Goal: Transaction & Acquisition: Purchase product/service

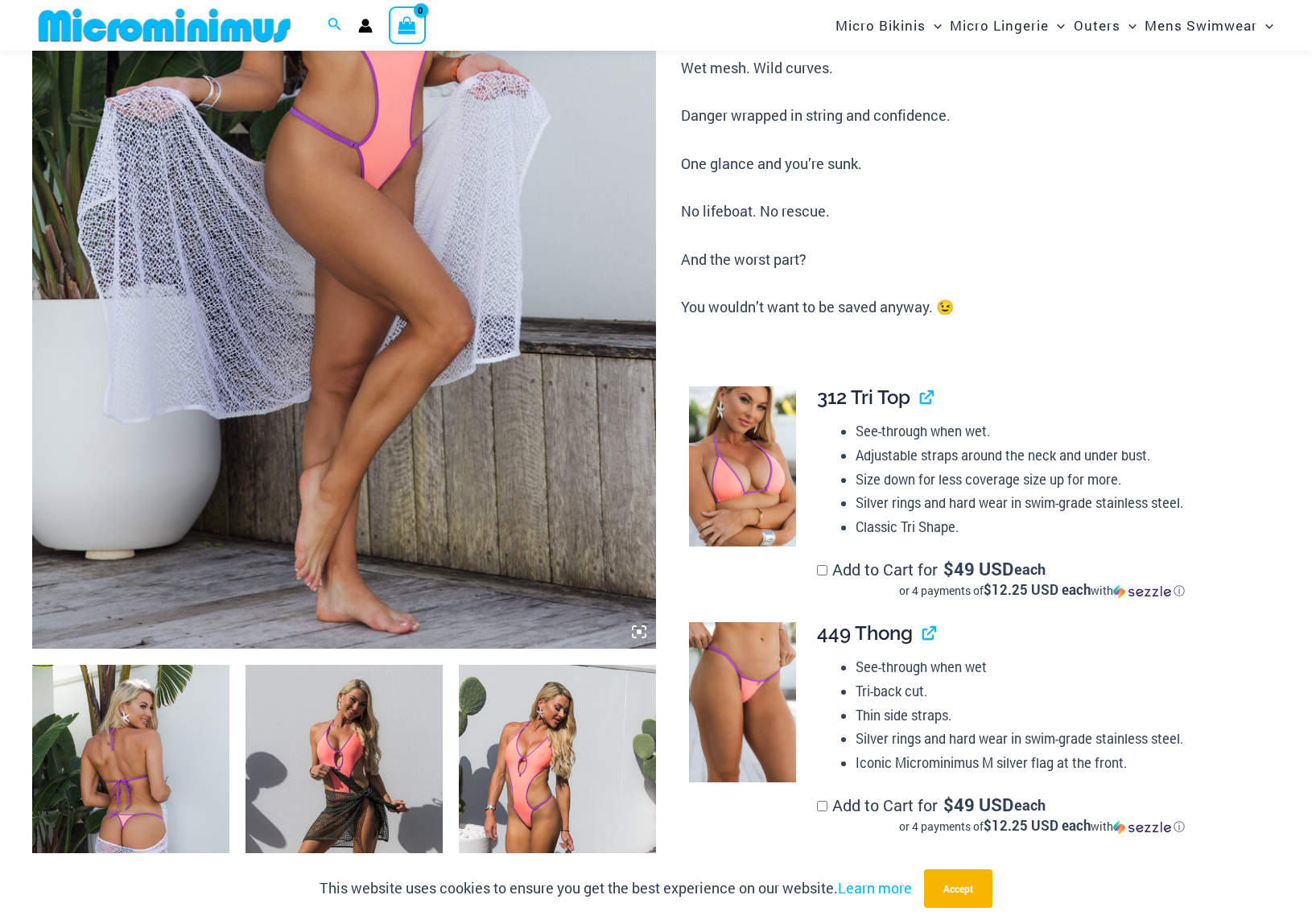
scroll to position [485, 0]
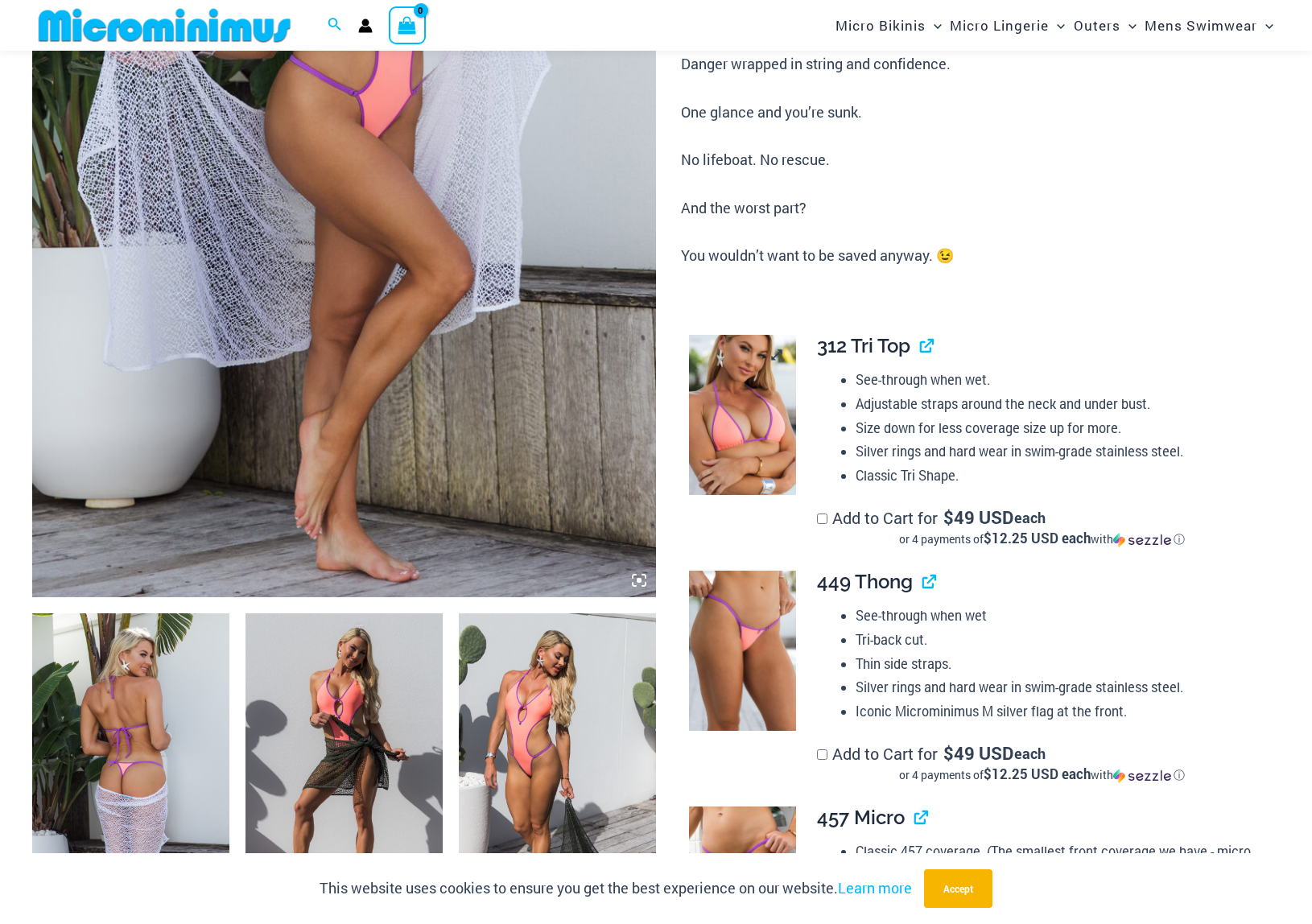
click at [733, 437] on img at bounding box center [743, 415] width 107 height 160
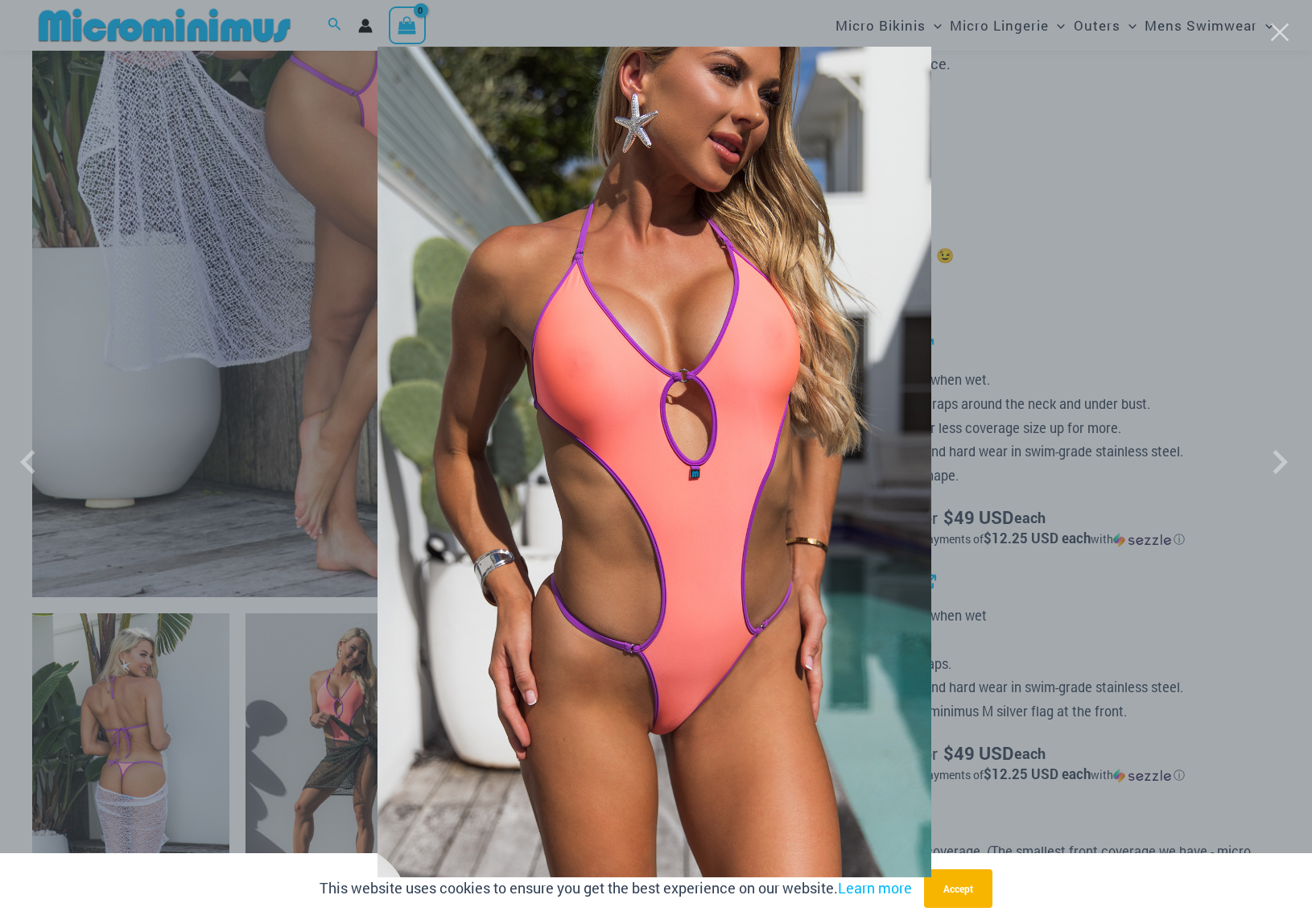
click at [968, 898] on div at bounding box center [656, 462] width 1312 height 924
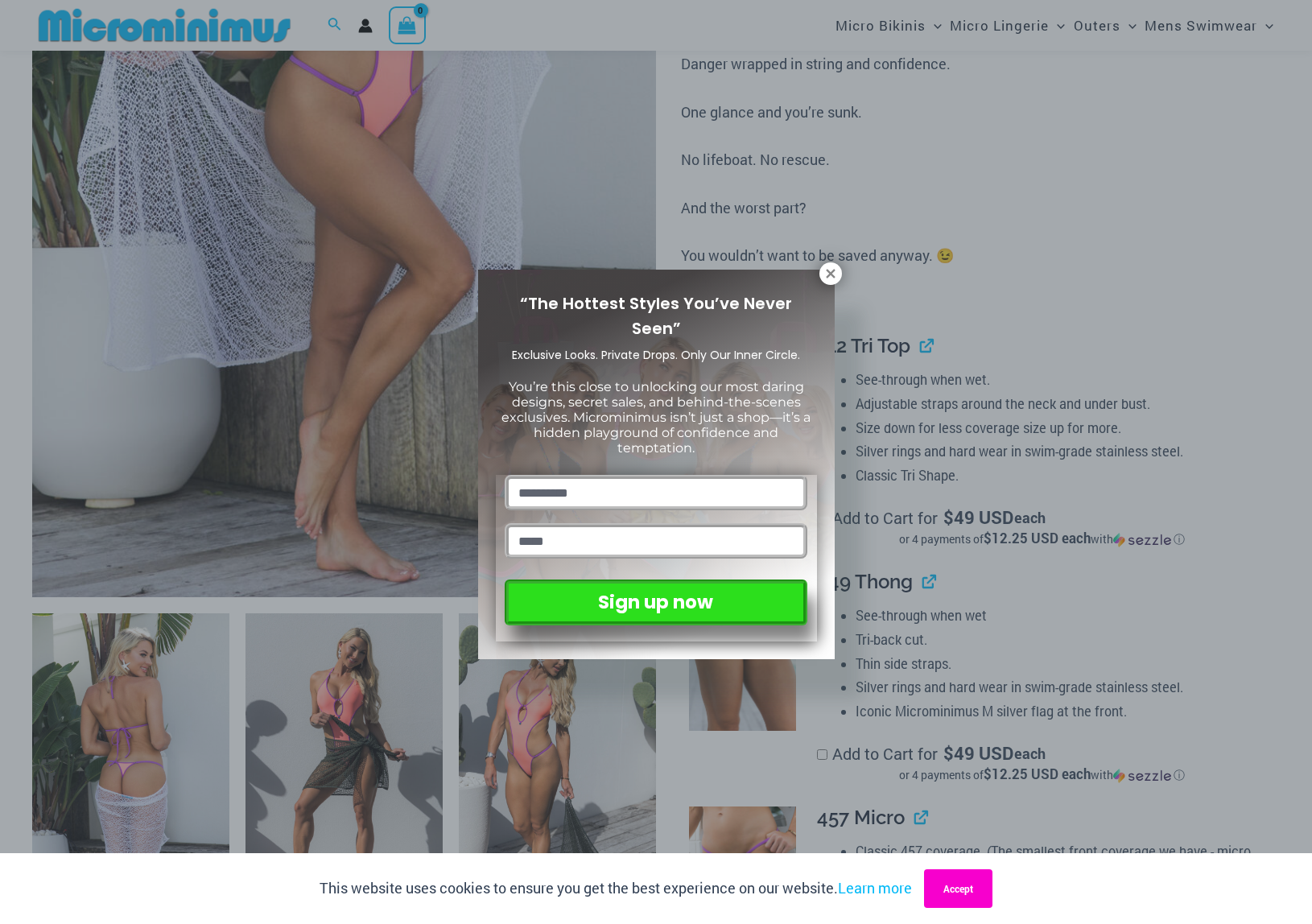
click at [963, 895] on button "Accept" at bounding box center [958, 888] width 68 height 38
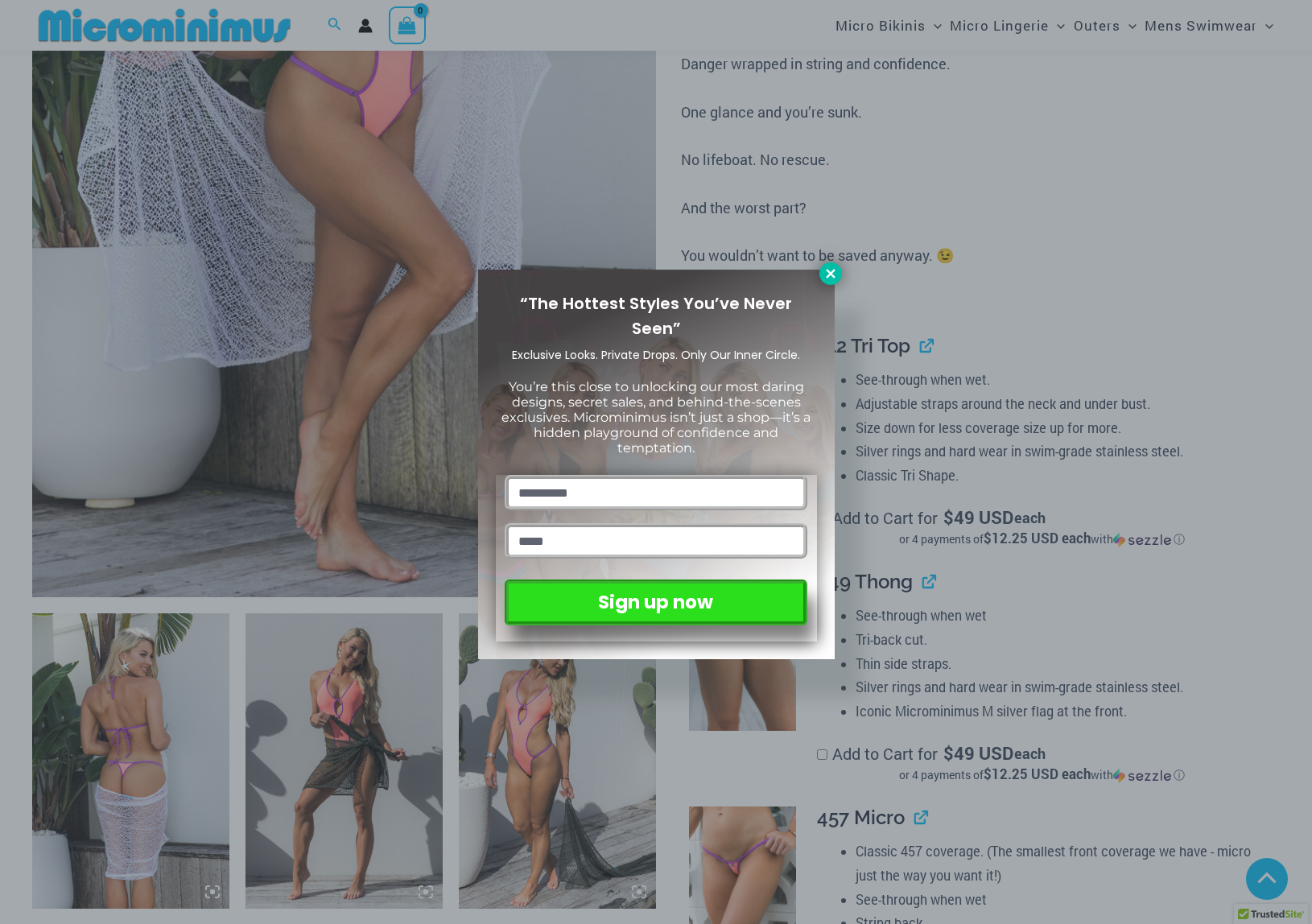
click at [834, 271] on icon at bounding box center [830, 273] width 9 height 9
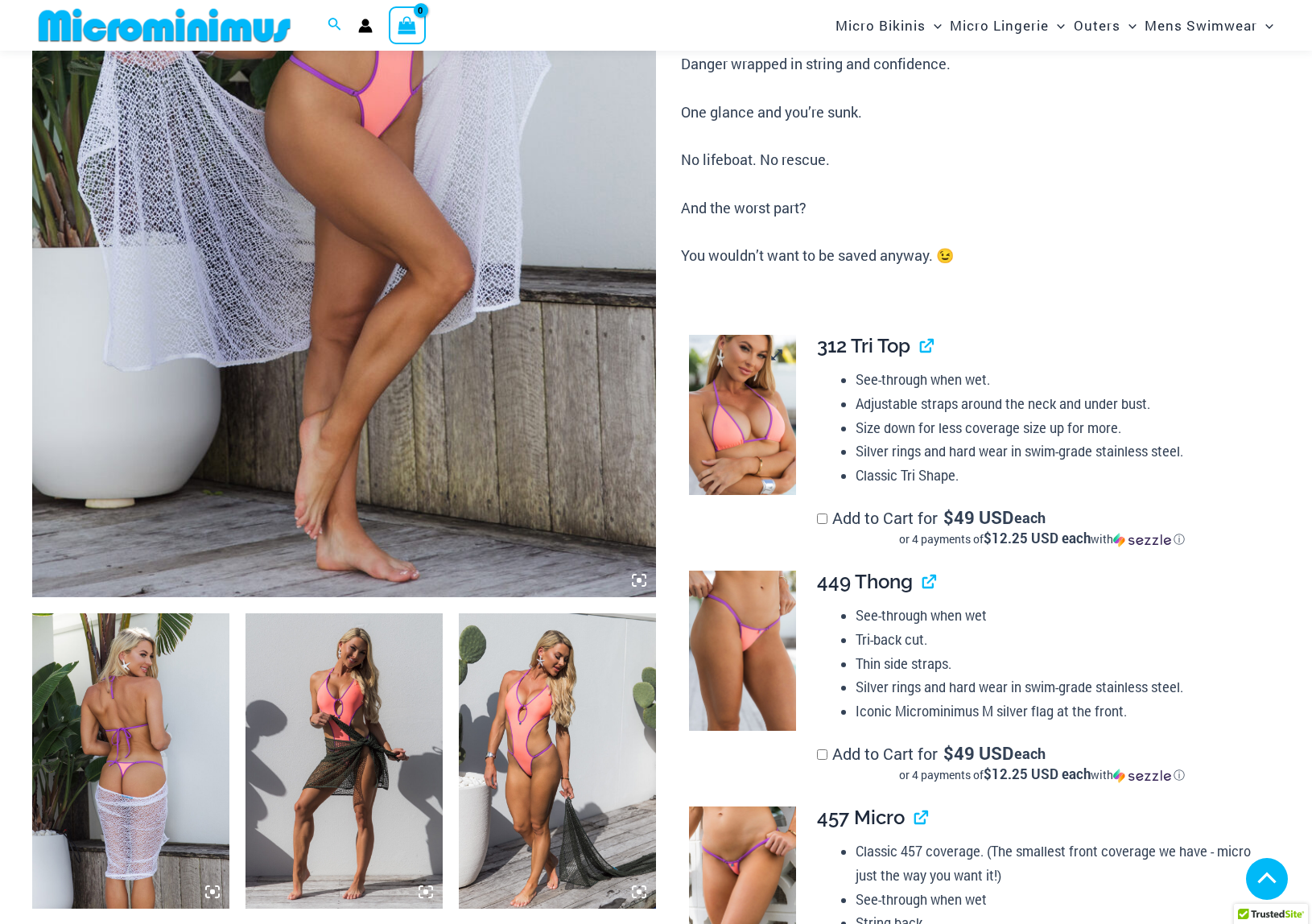
click at [742, 443] on img at bounding box center [743, 415] width 107 height 160
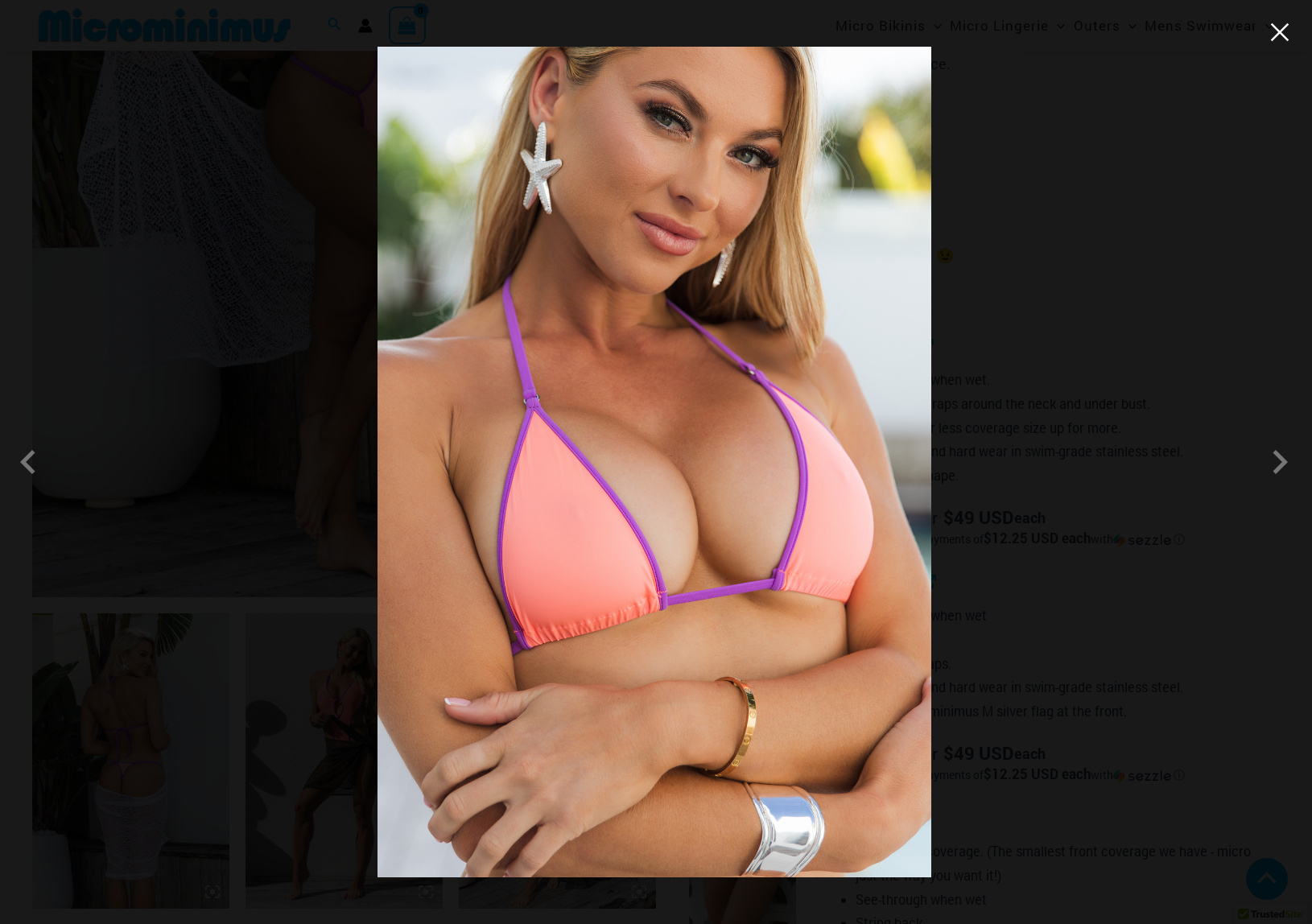
click at [1282, 35] on button "Close" at bounding box center [1280, 32] width 24 height 24
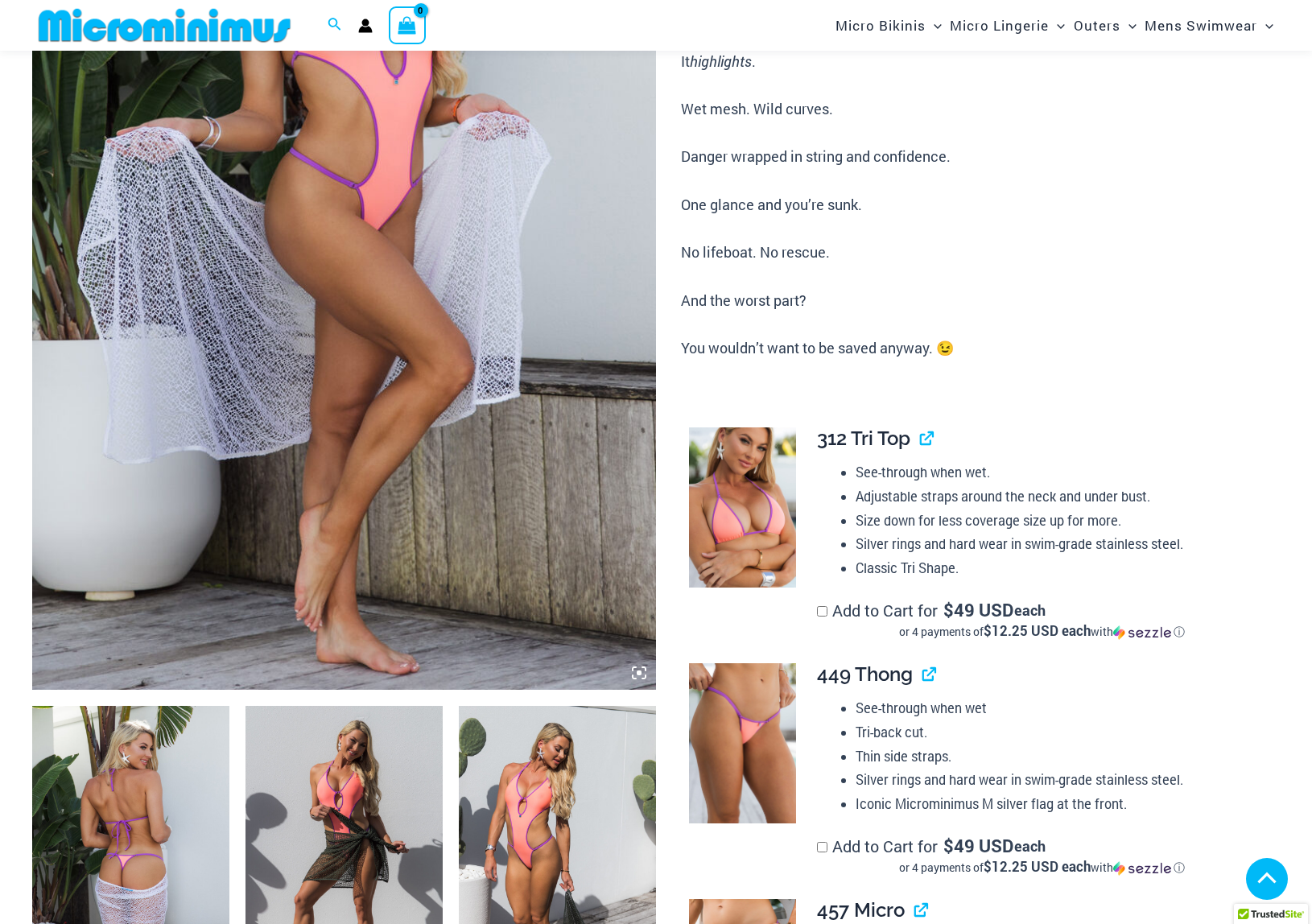
scroll to position [390, 0]
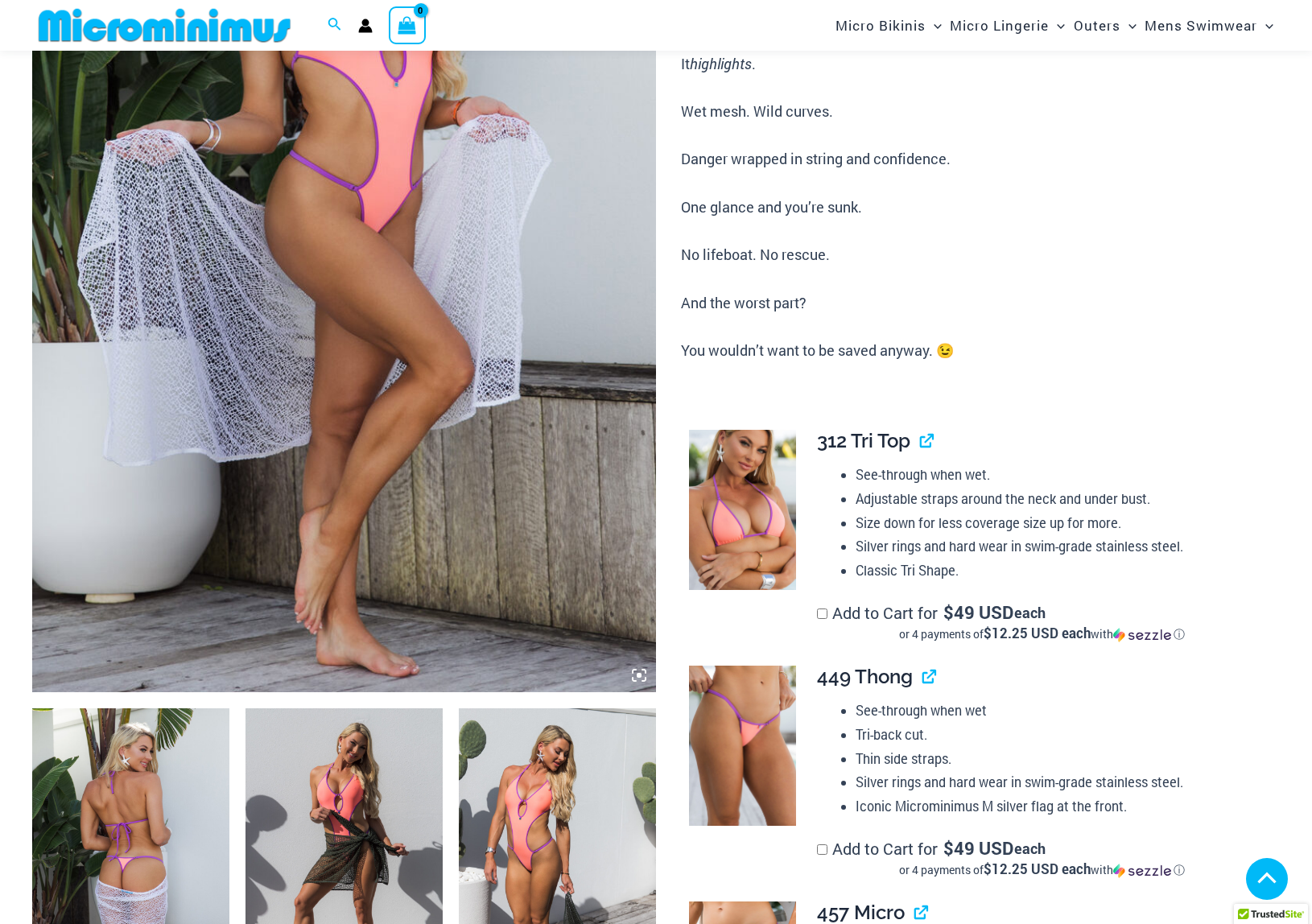
click at [353, 502] on img at bounding box center [344, 224] width 624 height 936
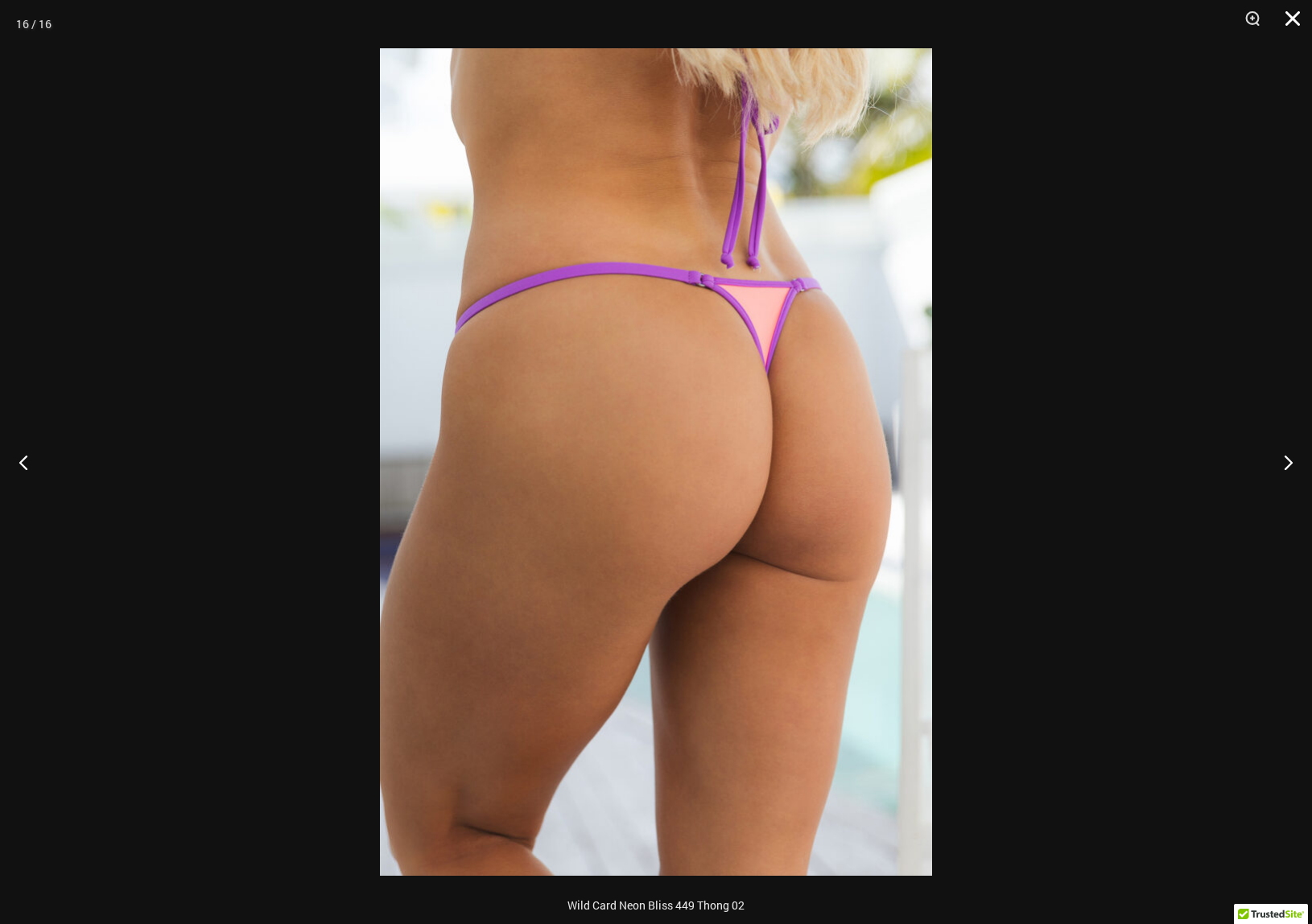
click at [1295, 17] on button "Close" at bounding box center [1287, 24] width 40 height 48
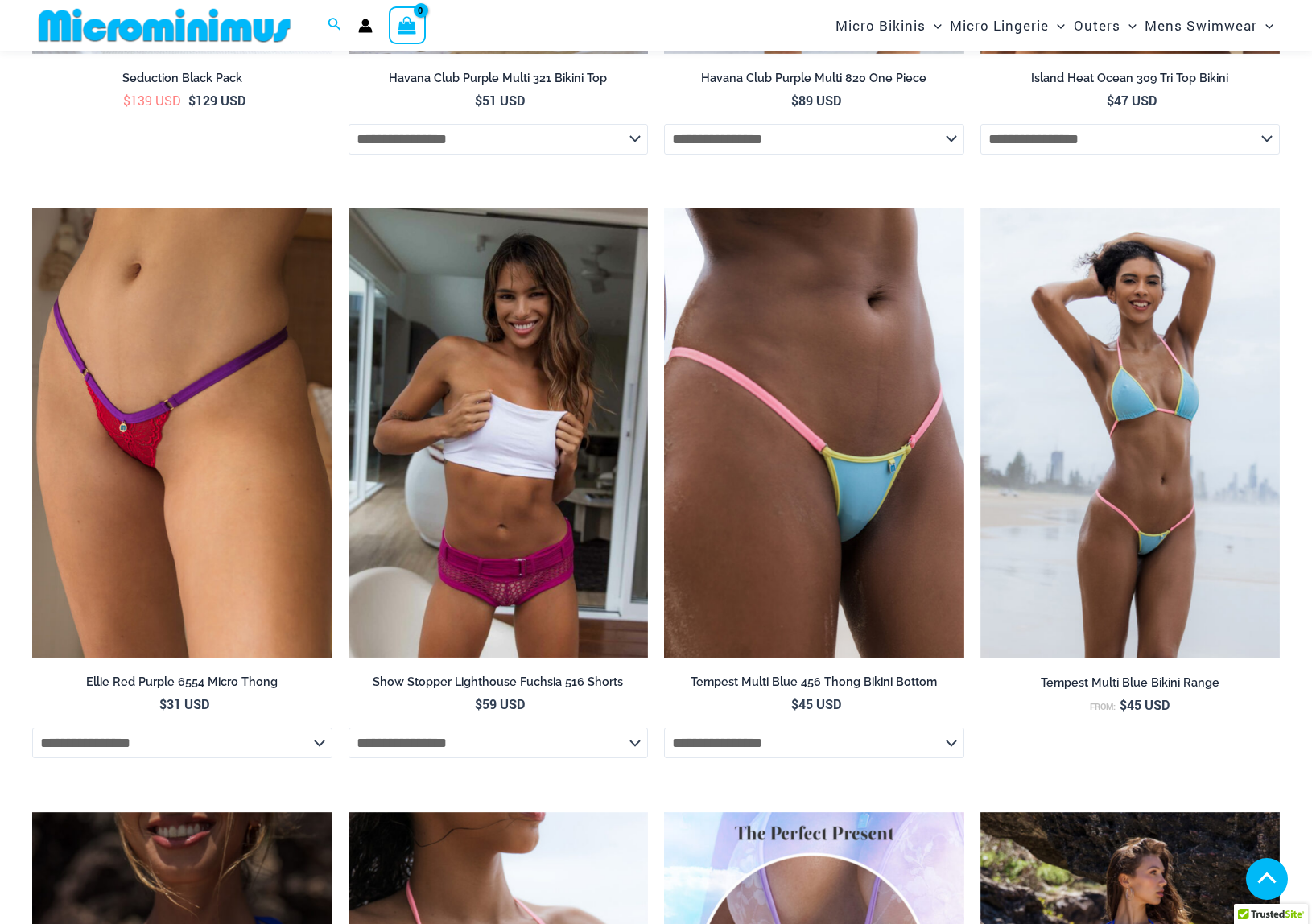
scroll to position [3735, 0]
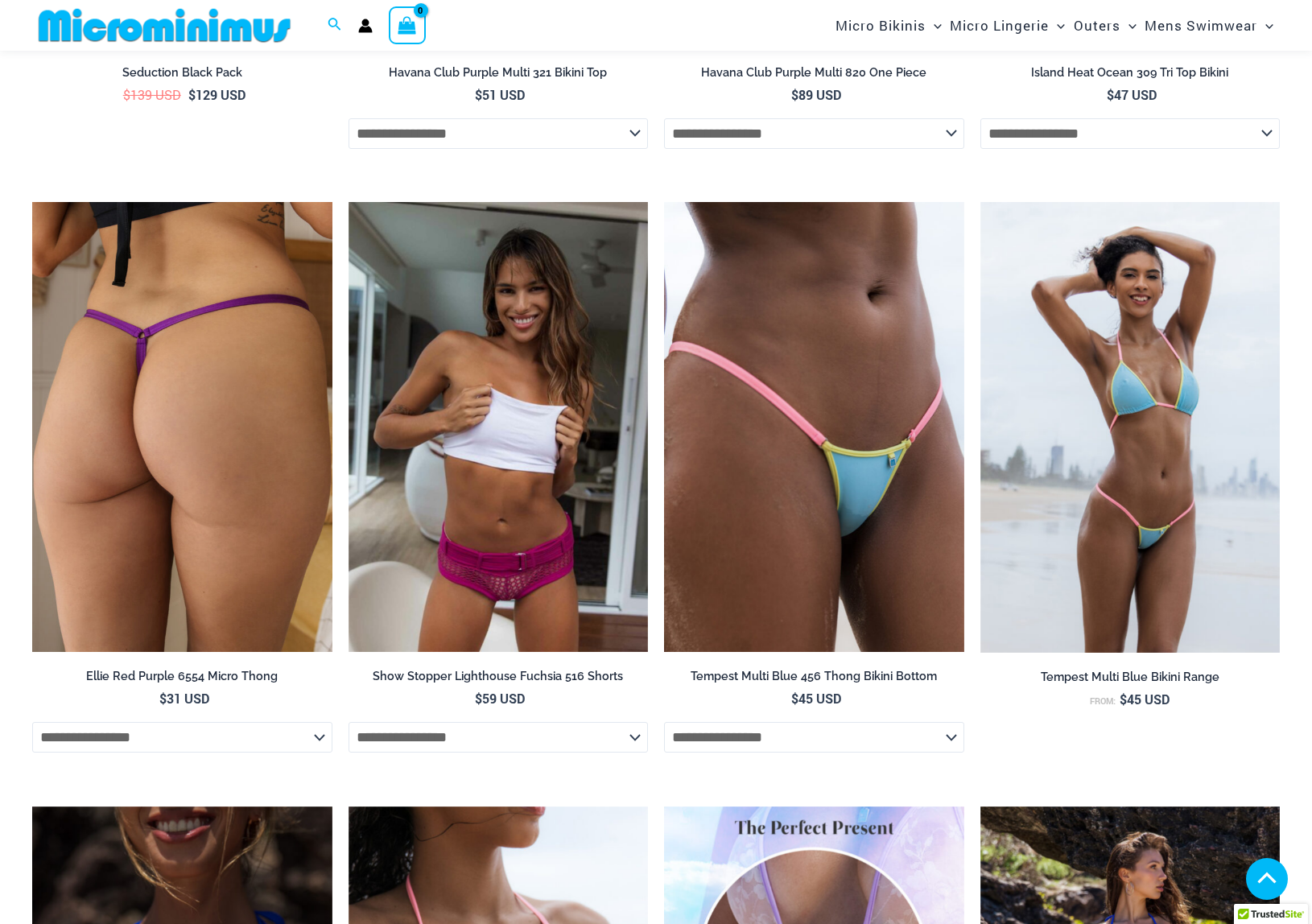
click at [216, 479] on img at bounding box center [182, 427] width 301 height 450
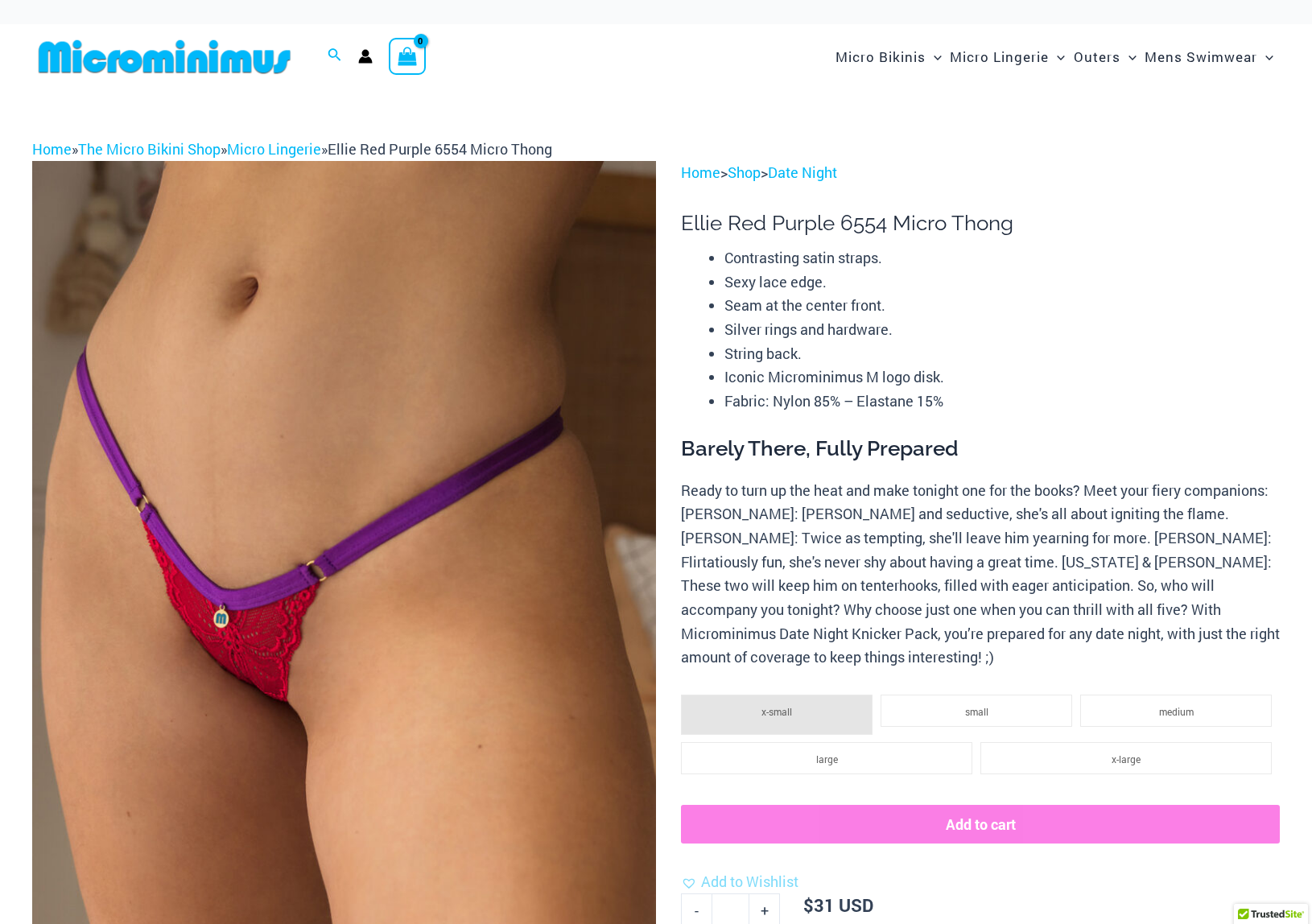
click at [575, 522] on img at bounding box center [344, 628] width 624 height 936
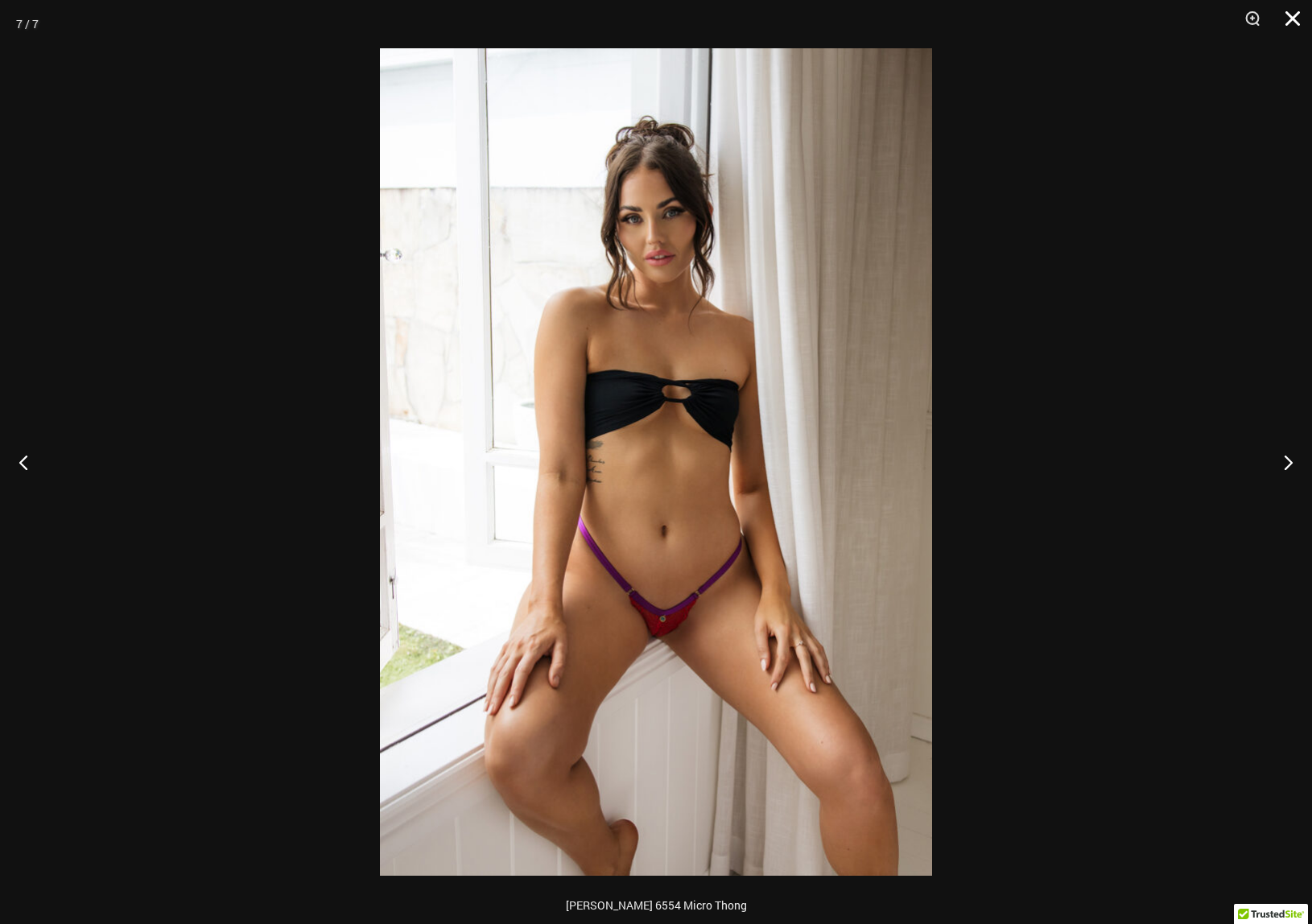
click at [1292, 17] on button "Close" at bounding box center [1287, 24] width 40 height 48
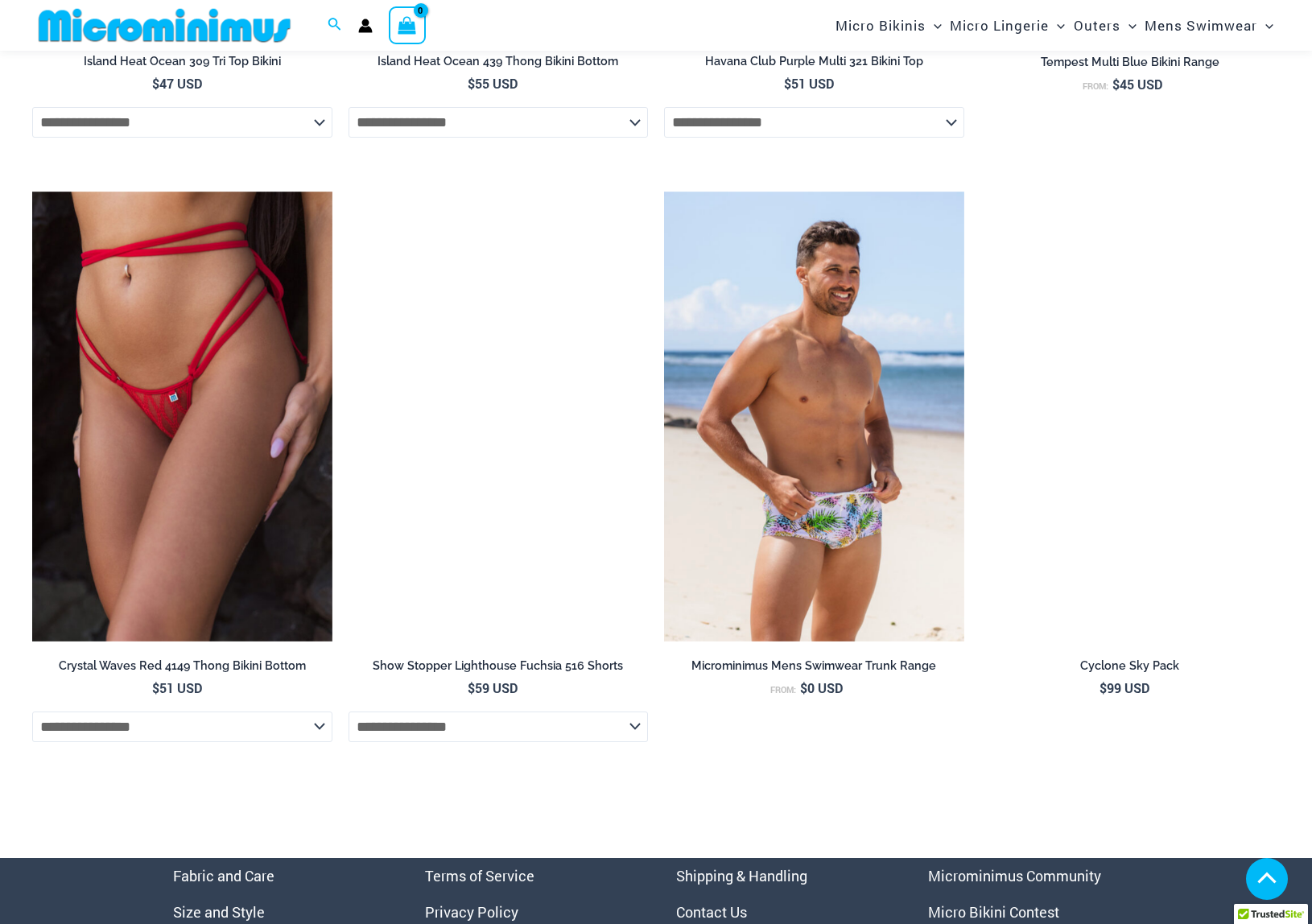
scroll to position [4351, 0]
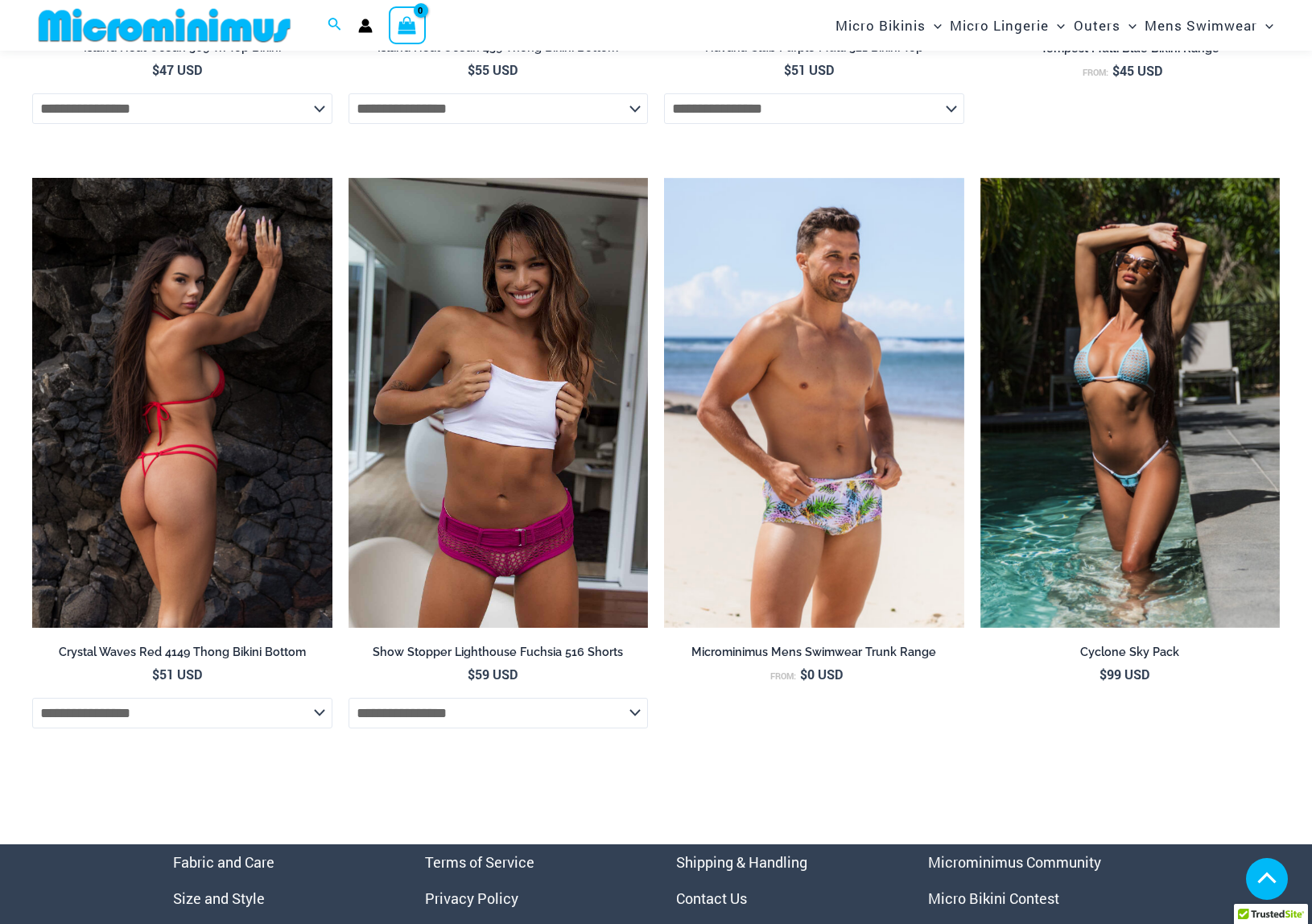
click at [241, 435] on img at bounding box center [182, 403] width 301 height 450
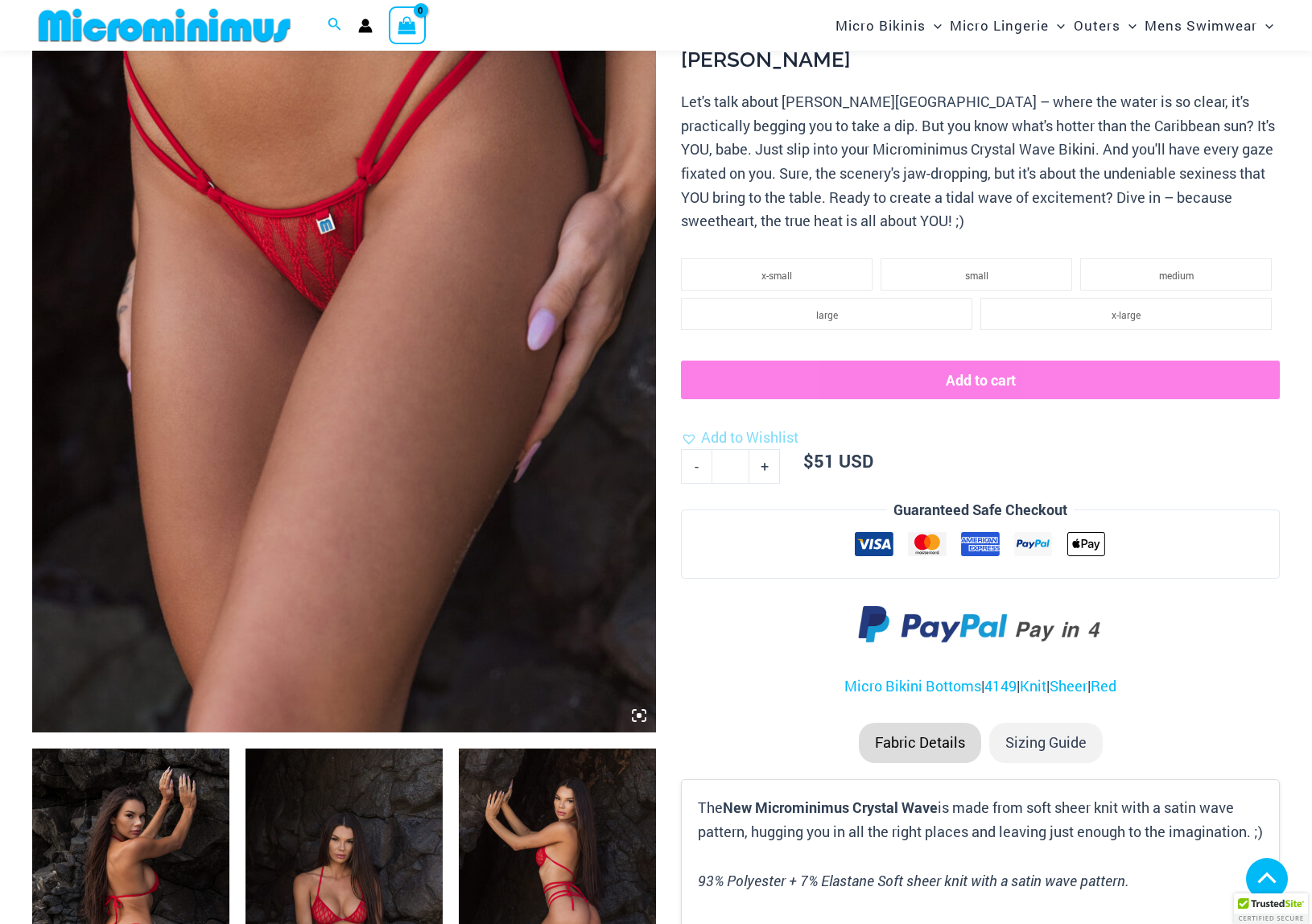
scroll to position [458, 0]
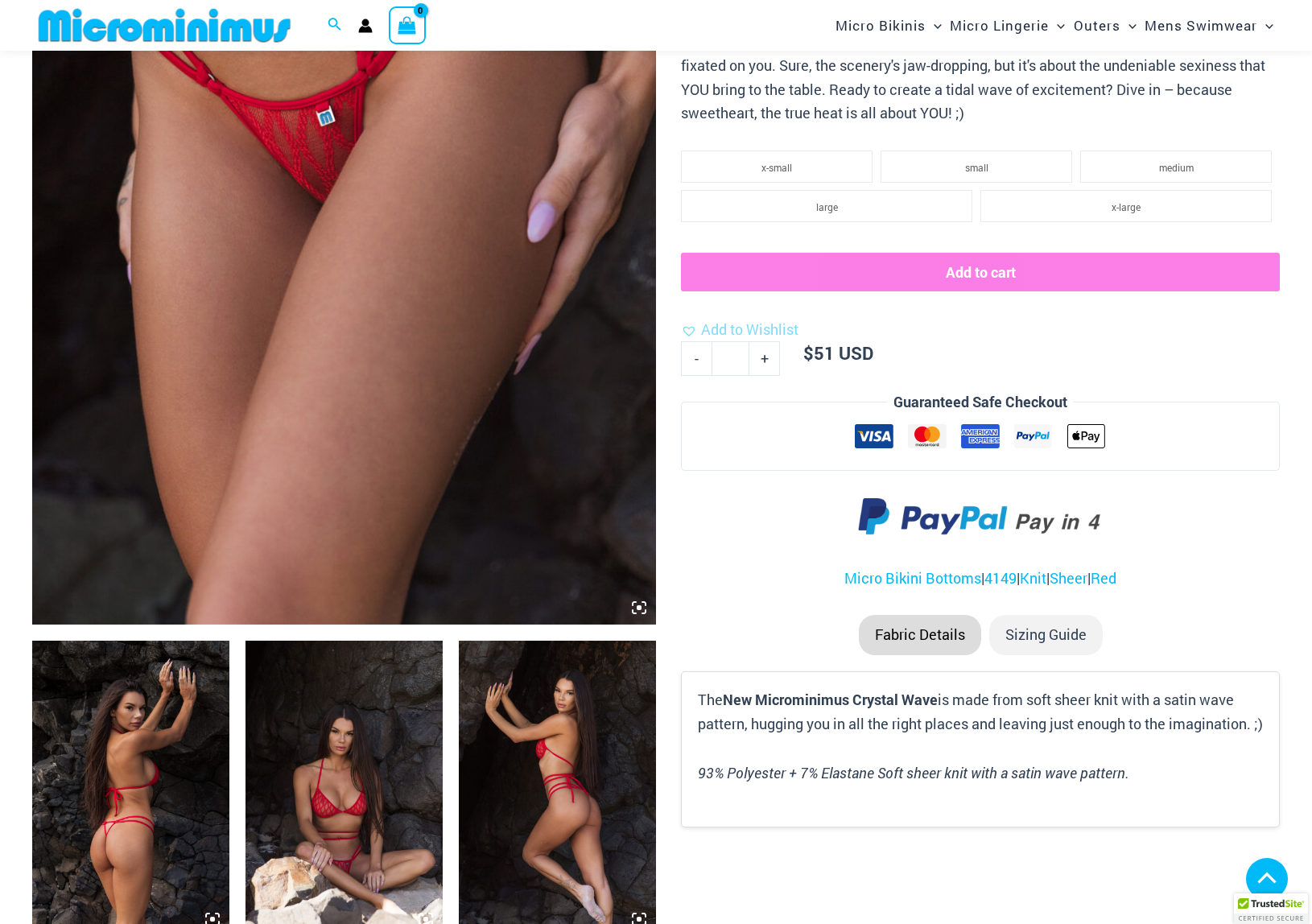
click at [540, 514] on img at bounding box center [344, 156] width 624 height 936
